Goal: Task Accomplishment & Management: Manage account settings

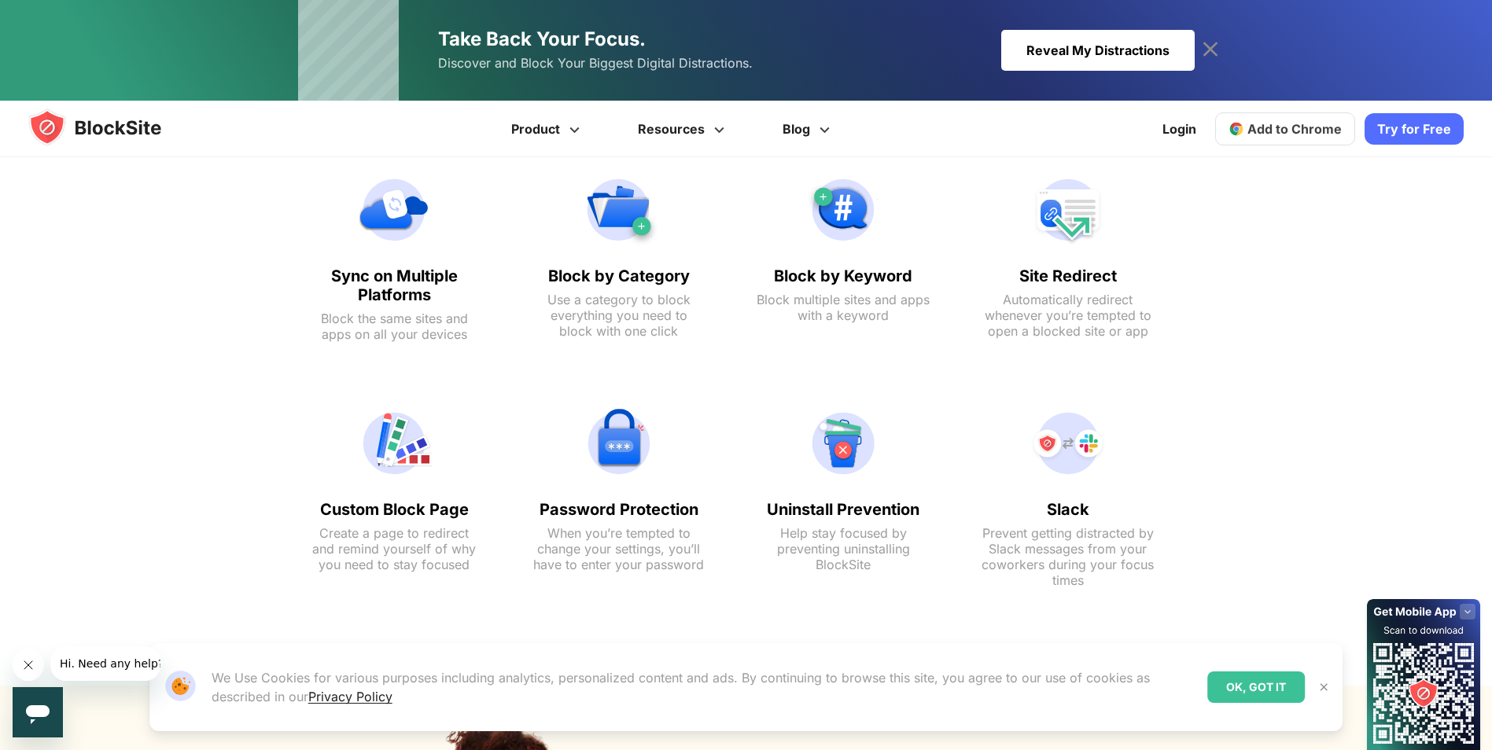
scroll to position [1065, 0]
click at [621, 230] on img at bounding box center [618, 211] width 173 height 75
click at [627, 281] on text "Block by Category" at bounding box center [618, 277] width 173 height 19
click at [642, 234] on img at bounding box center [618, 211] width 173 height 75
click at [641, 218] on img at bounding box center [618, 211] width 173 height 75
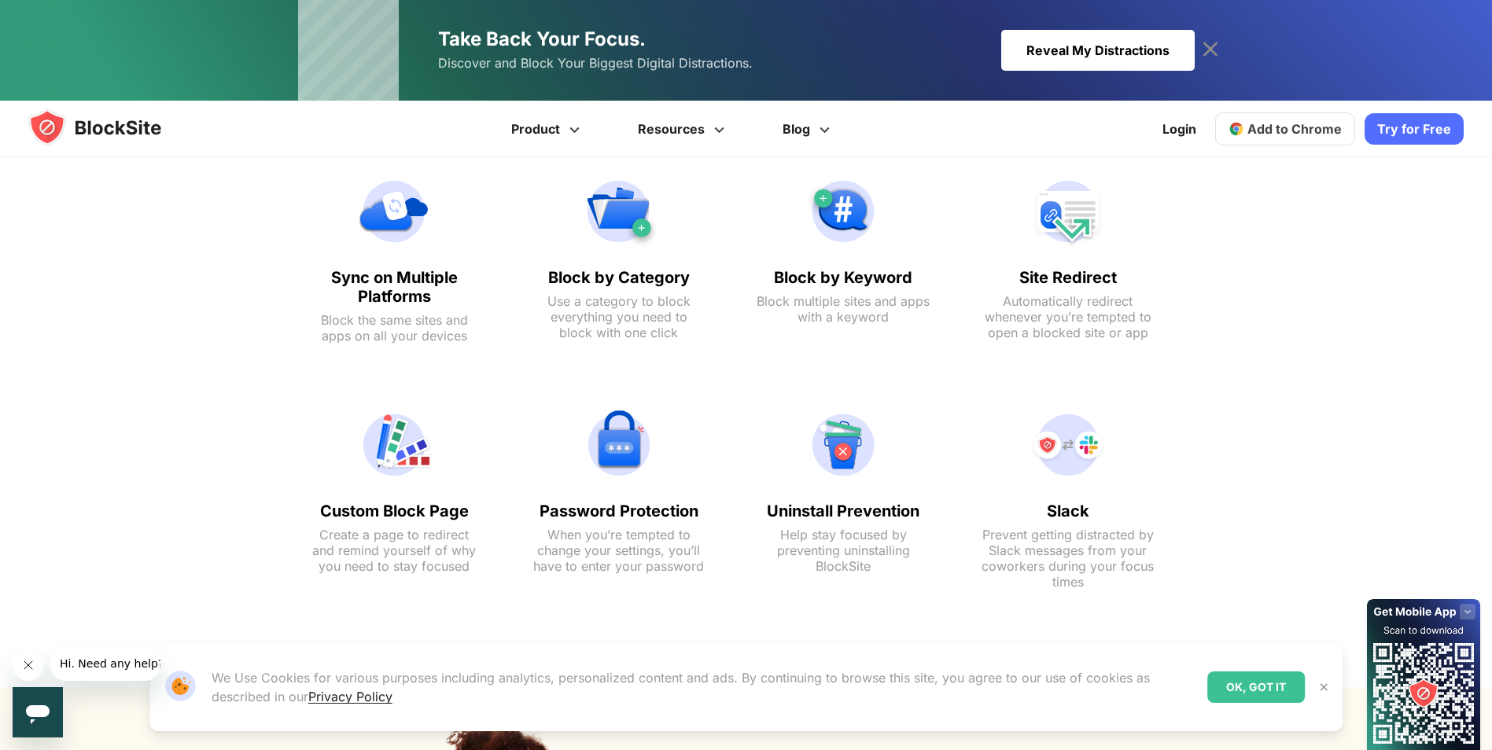
click at [621, 183] on img at bounding box center [618, 211] width 173 height 75
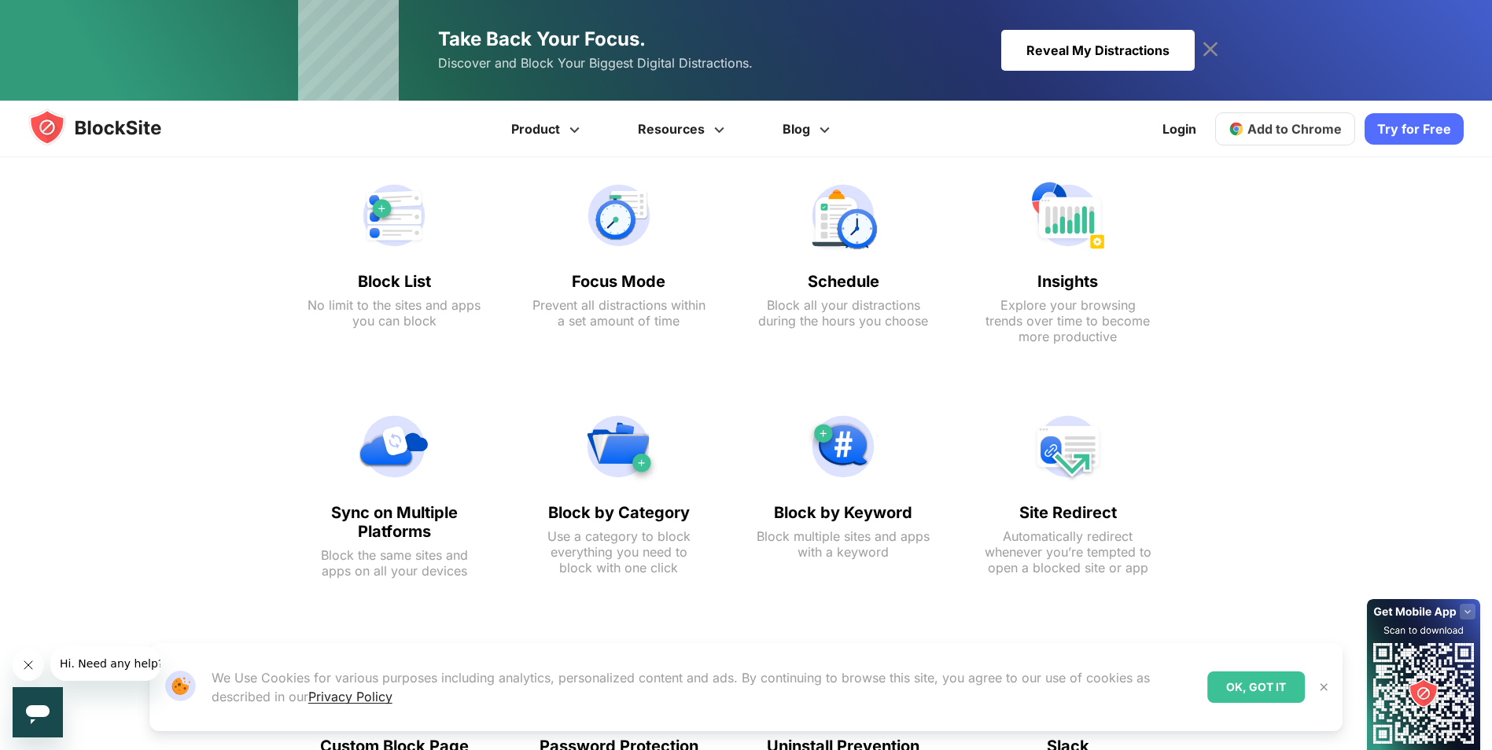
scroll to position [781, 0]
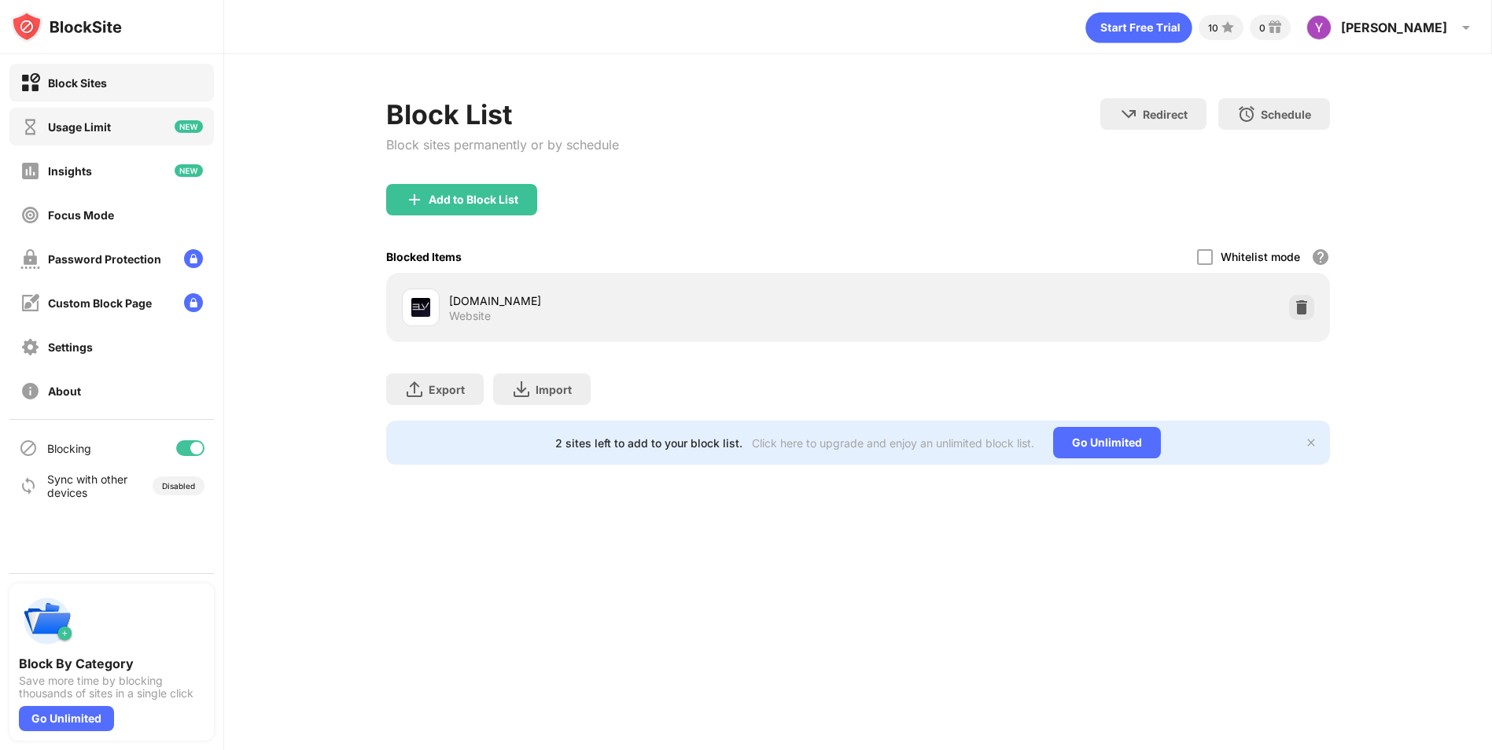
click at [127, 134] on div "Usage Limit" at bounding box center [111, 127] width 204 height 38
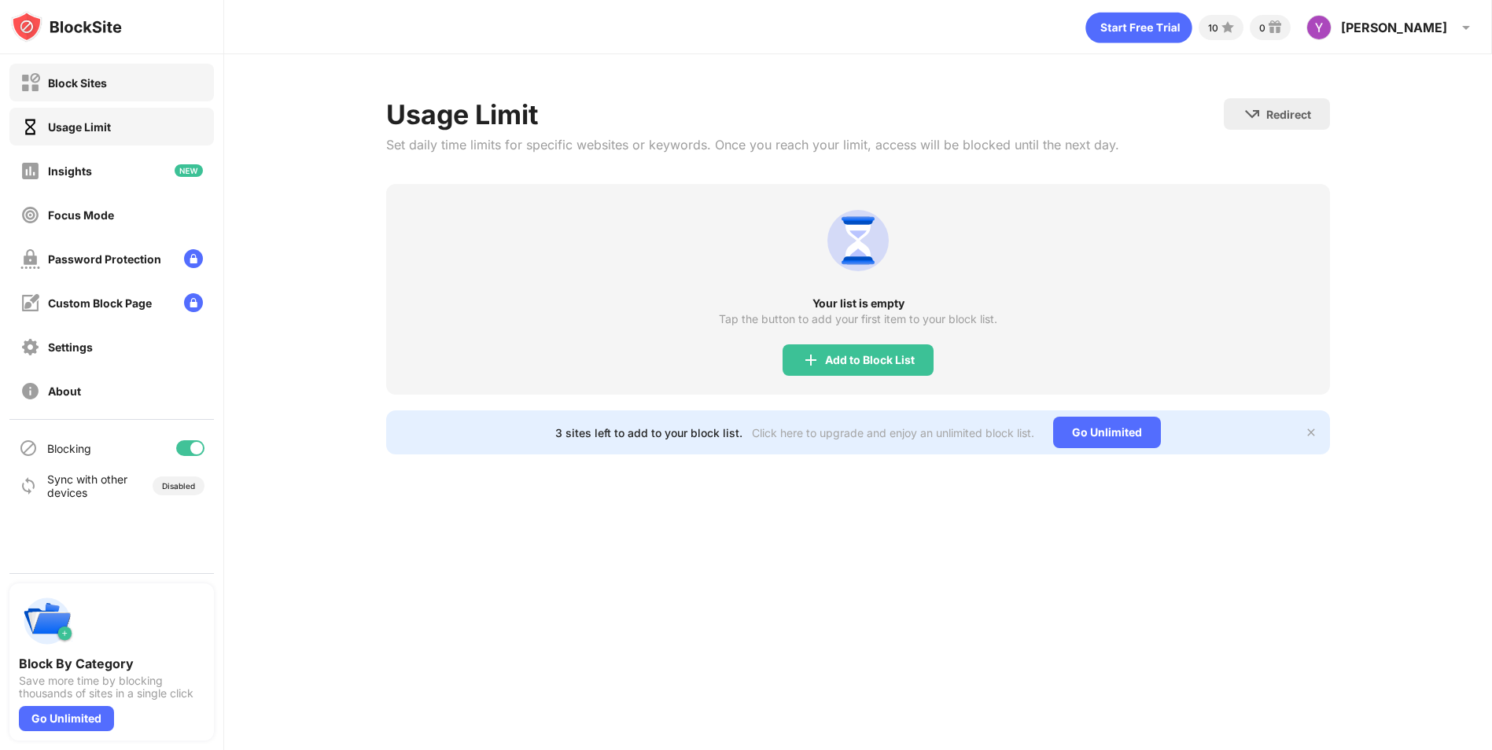
click at [126, 95] on div "Block Sites" at bounding box center [111, 83] width 204 height 38
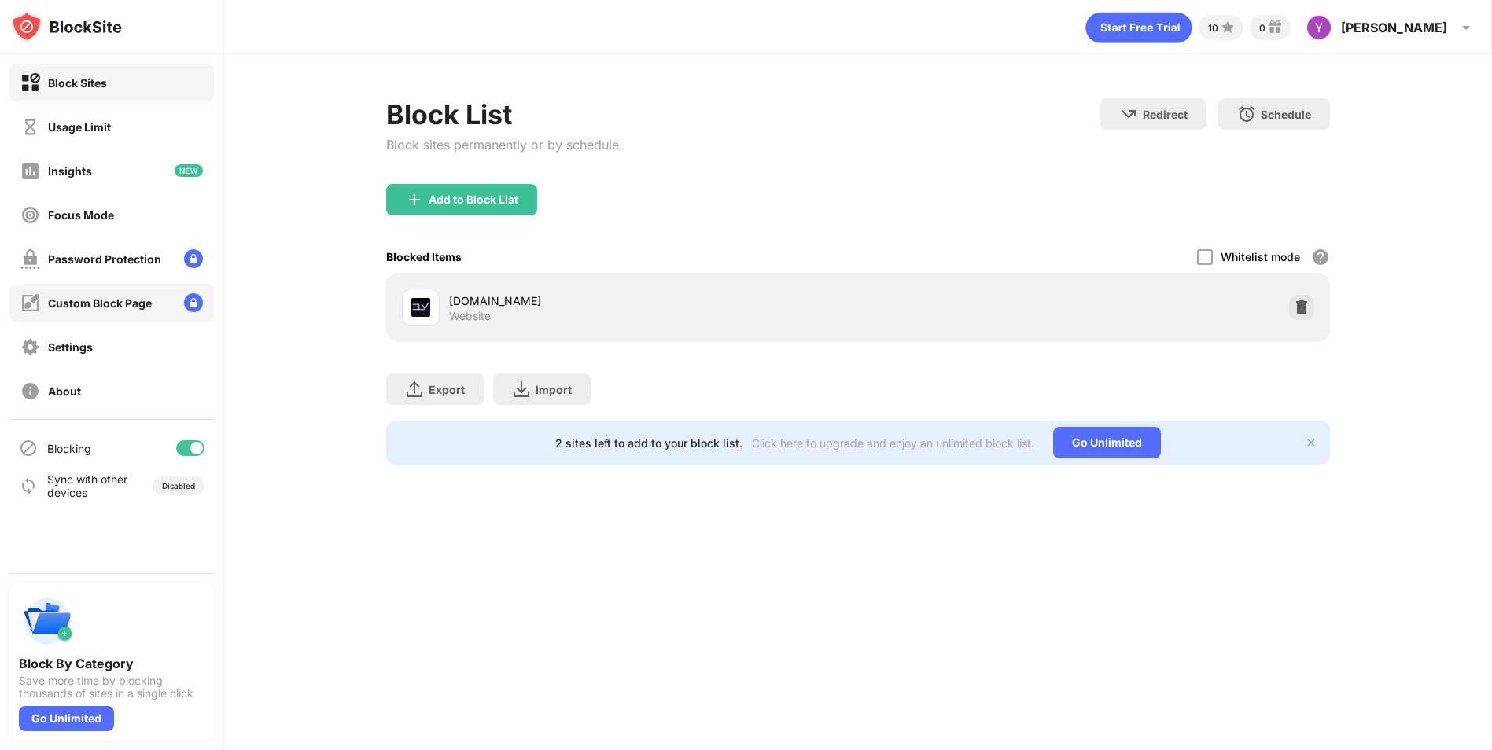
click at [116, 299] on div "Custom Block Page" at bounding box center [100, 302] width 104 height 13
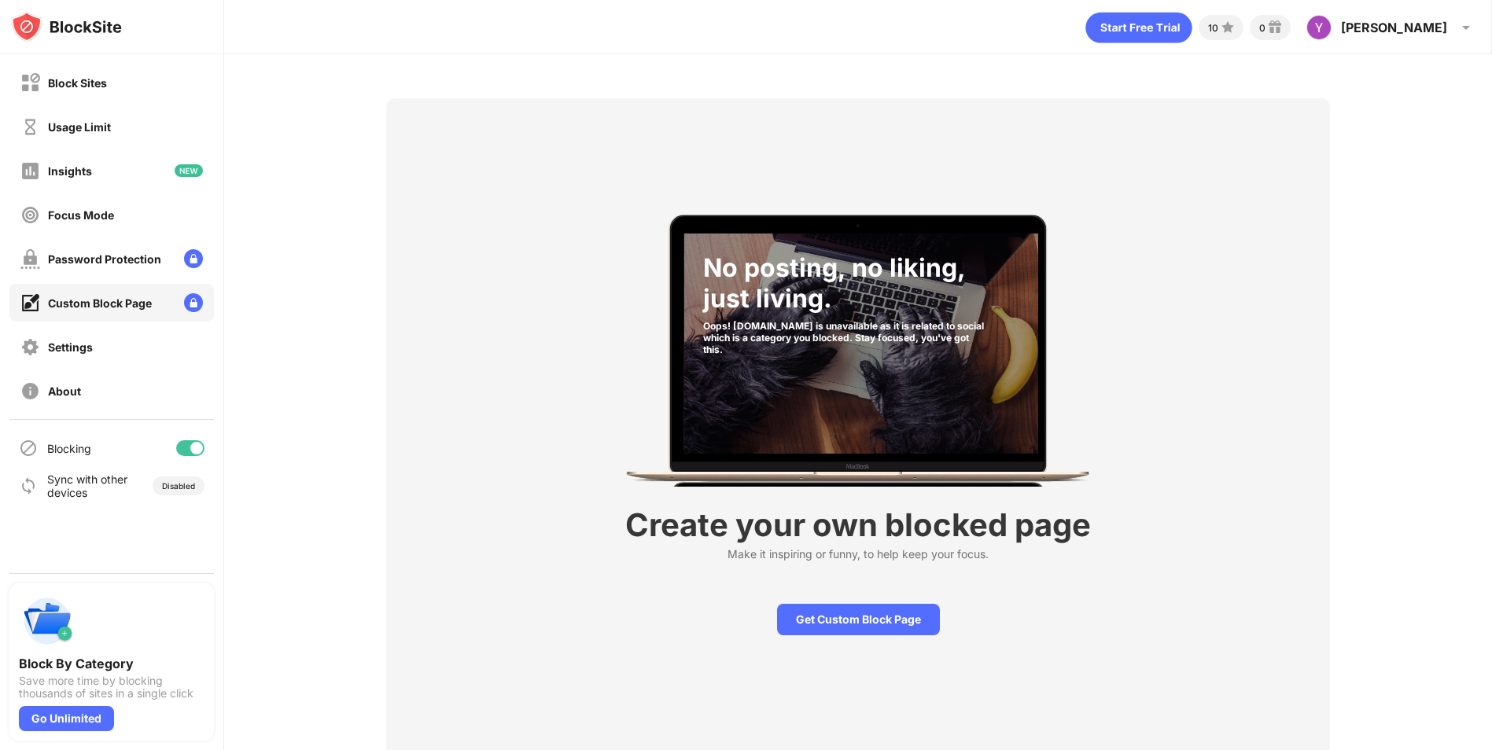
scroll to position [66, 0]
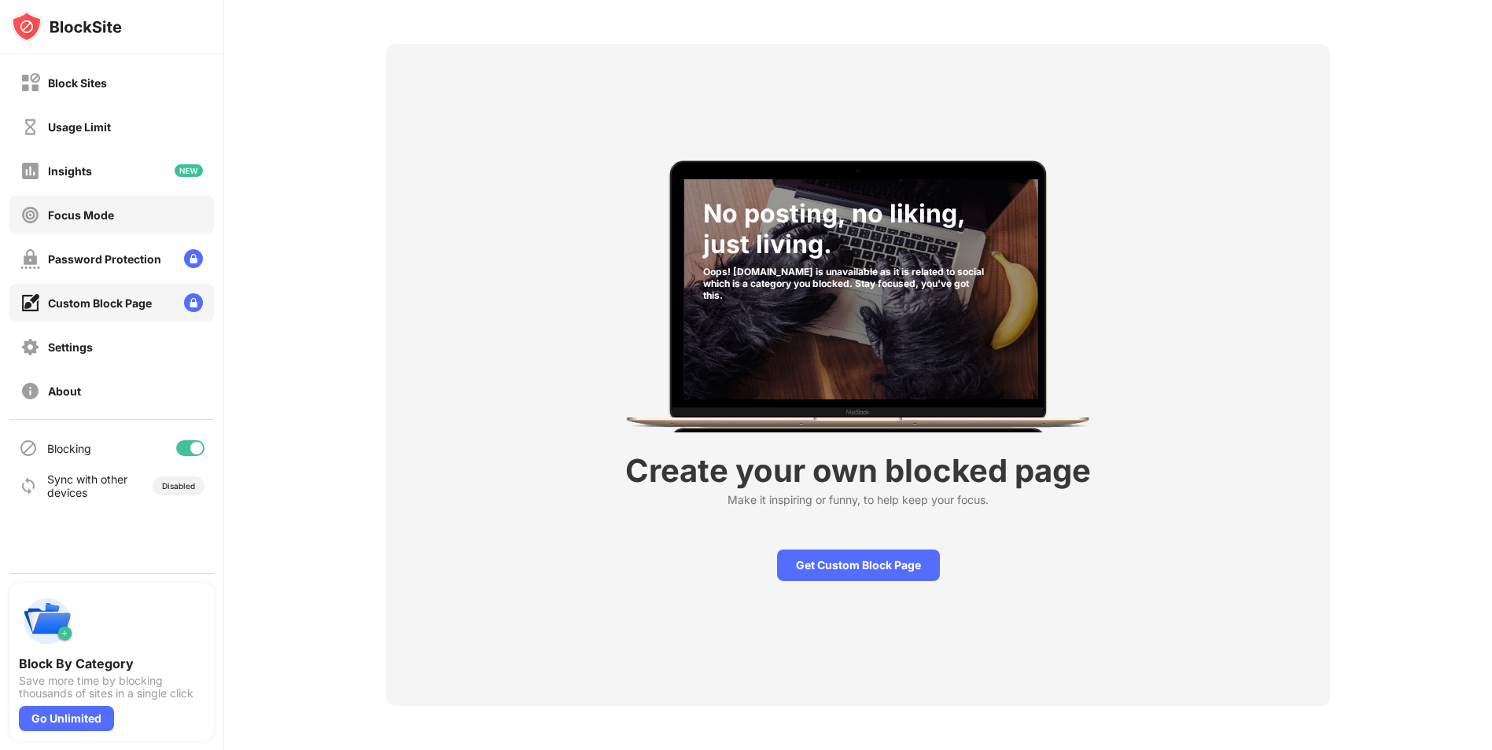
click at [118, 218] on div "Focus Mode" at bounding box center [111, 215] width 204 height 38
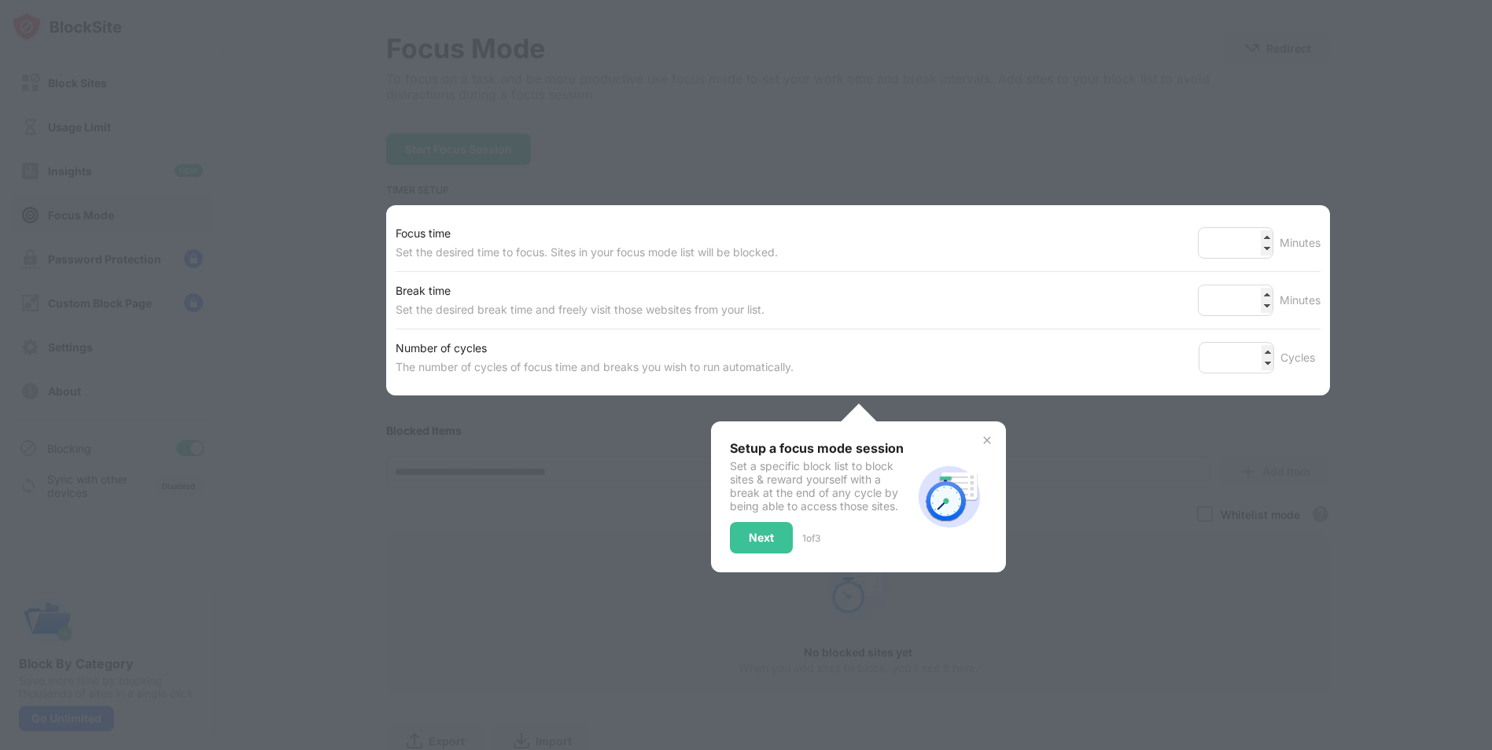
drag, startPoint x: 1279, startPoint y: 410, endPoint x: 1246, endPoint y: 413, distance: 32.4
click at [1277, 410] on div at bounding box center [746, 375] width 1492 height 750
click at [981, 440] on img at bounding box center [987, 440] width 13 height 13
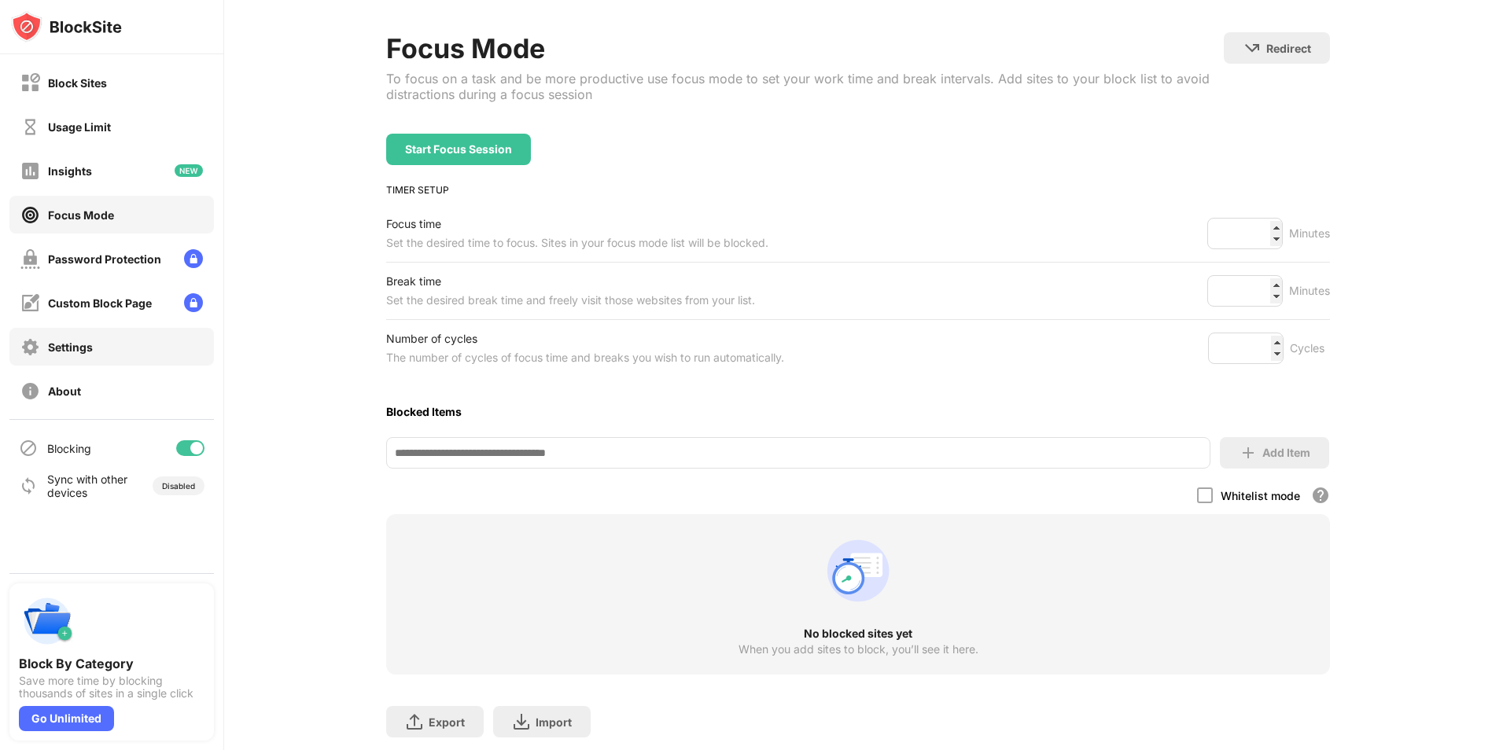
click at [80, 351] on div "Settings" at bounding box center [70, 346] width 45 height 13
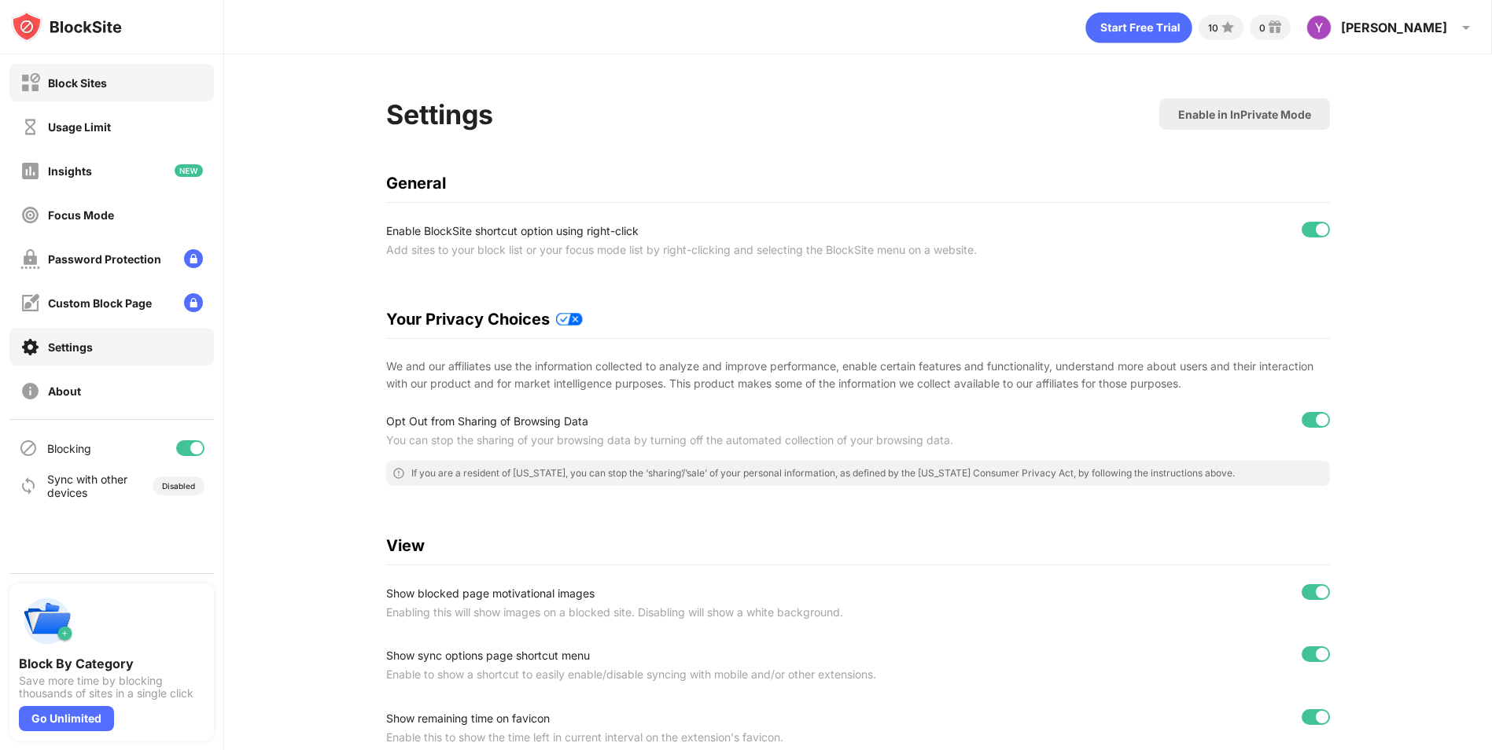
click at [111, 80] on div "Block Sites" at bounding box center [111, 83] width 204 height 38
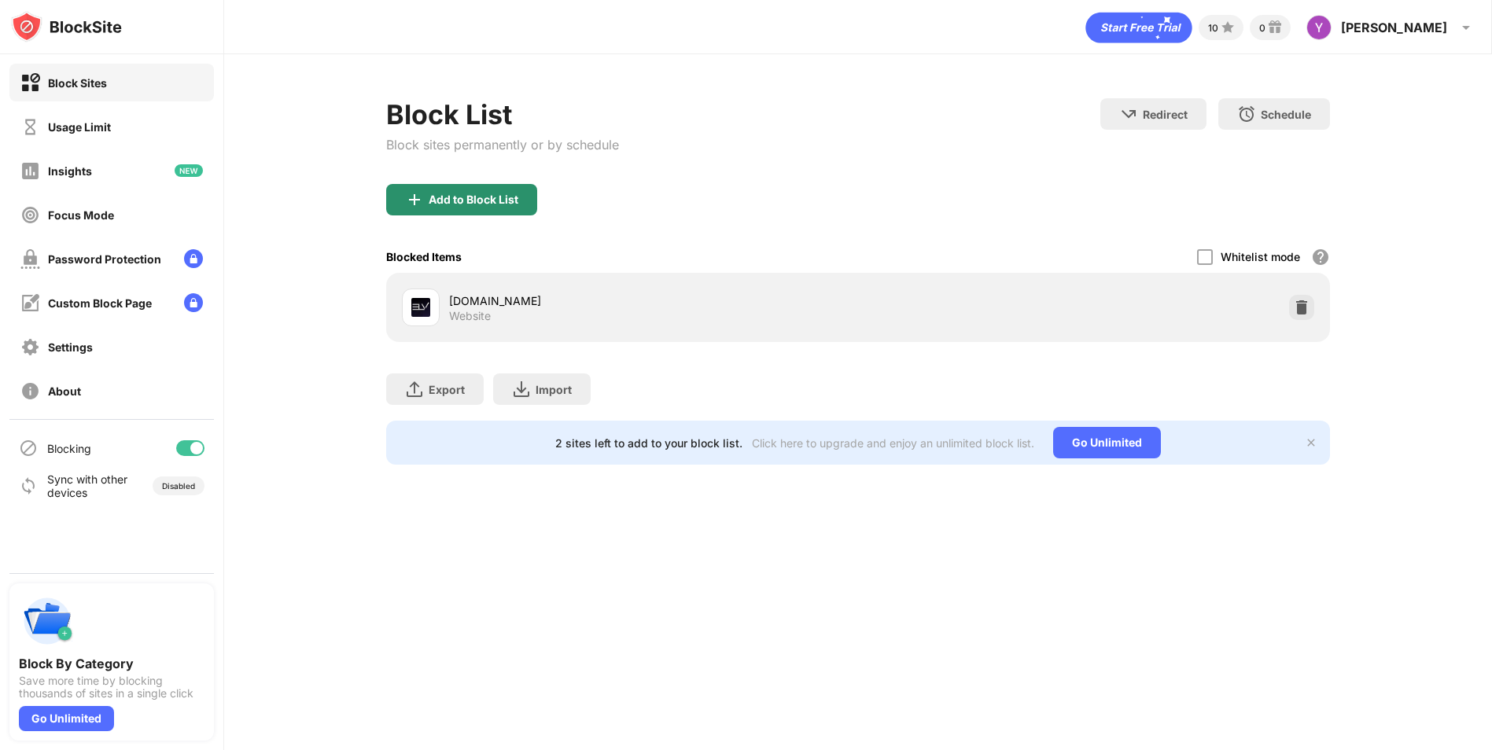
click at [491, 188] on div "Add to Block List" at bounding box center [461, 199] width 151 height 31
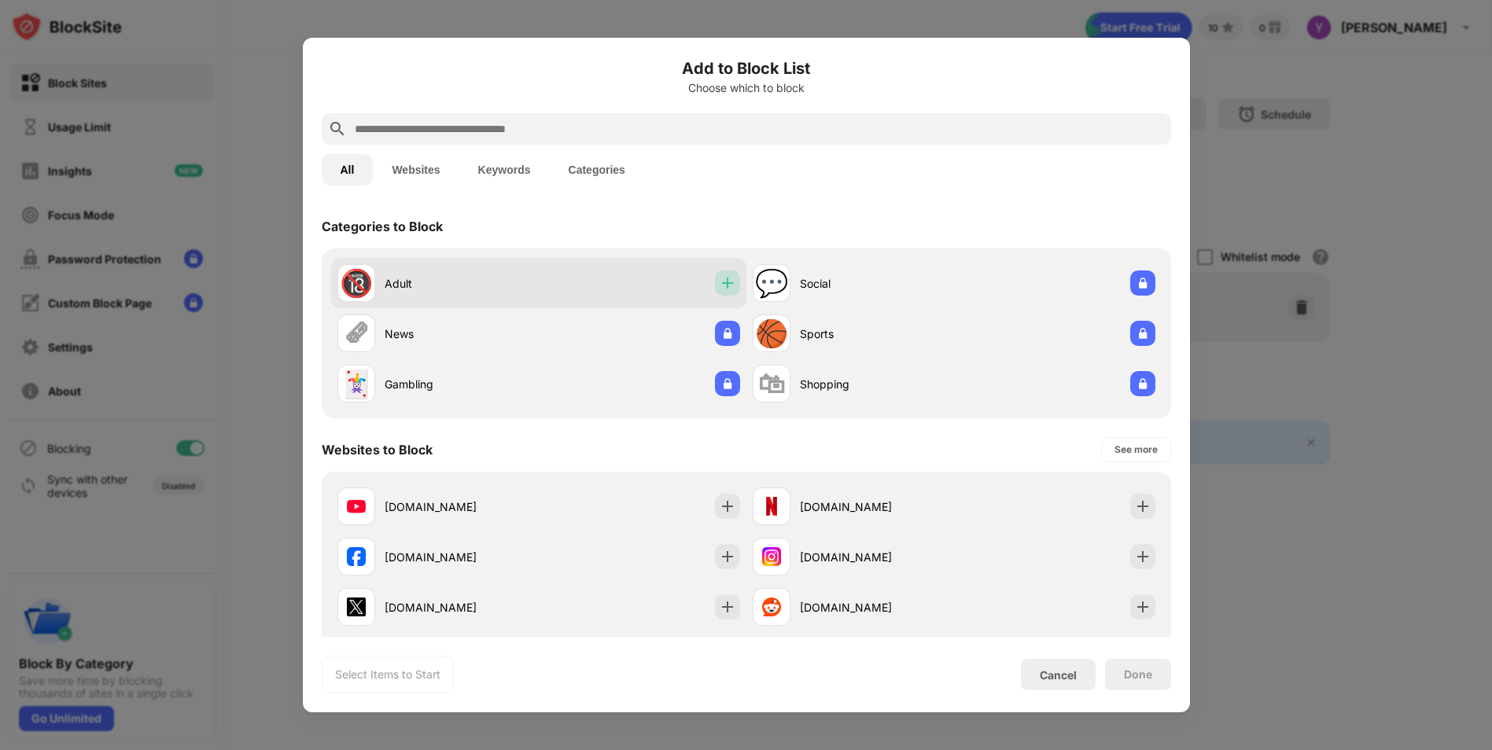
click at [719, 283] on img at bounding box center [727, 283] width 16 height 16
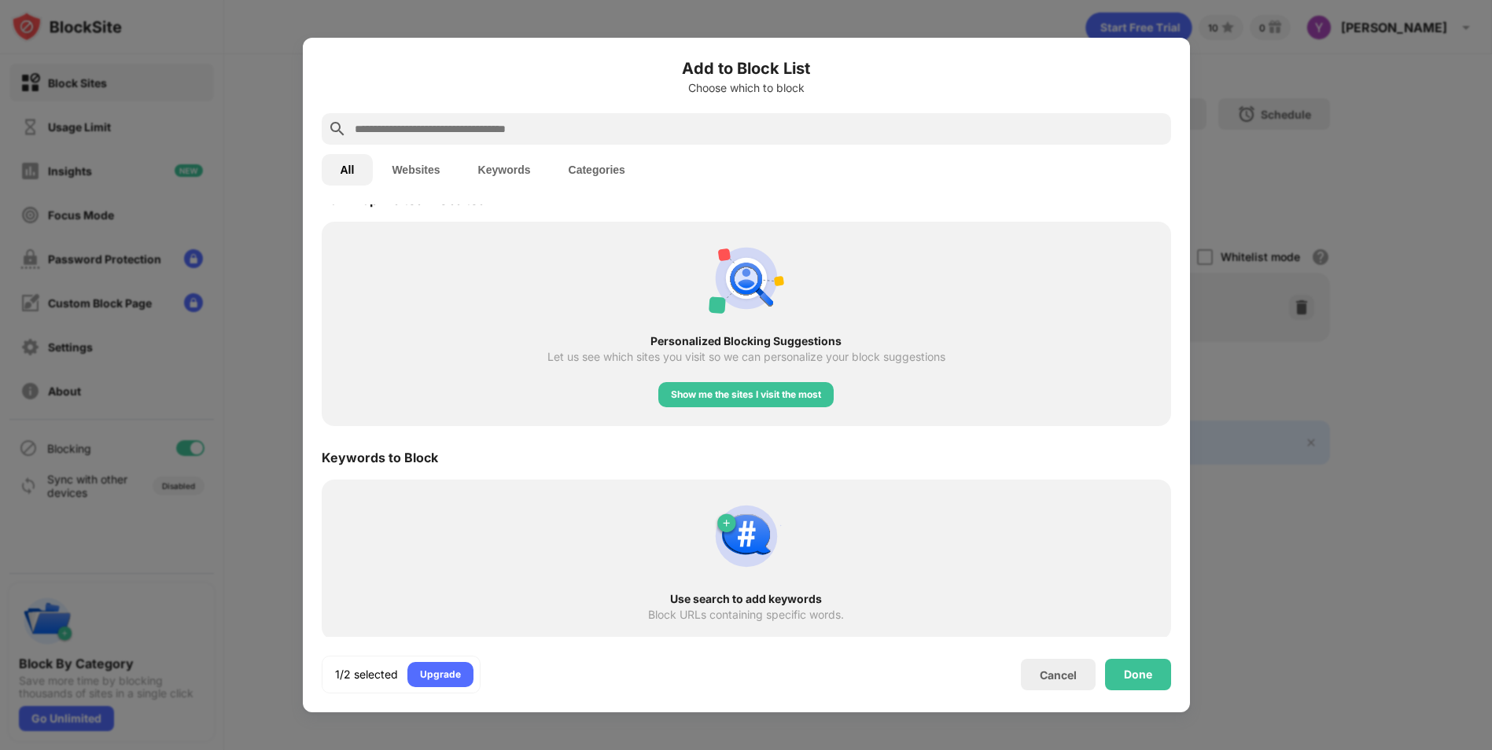
scroll to position [577, 0]
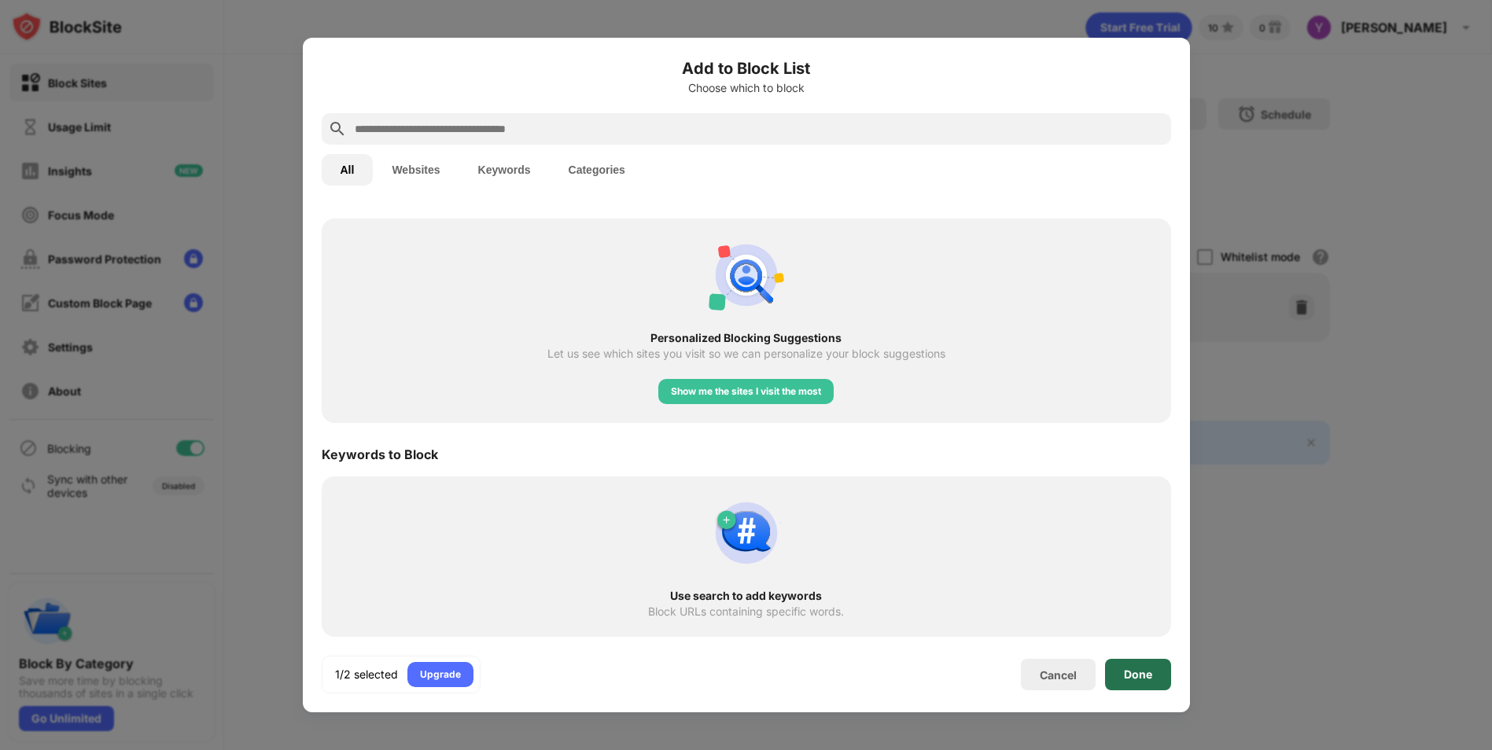
click at [1139, 668] on div "Done" at bounding box center [1138, 674] width 28 height 13
